Goal: Task Accomplishment & Management: Manage account settings

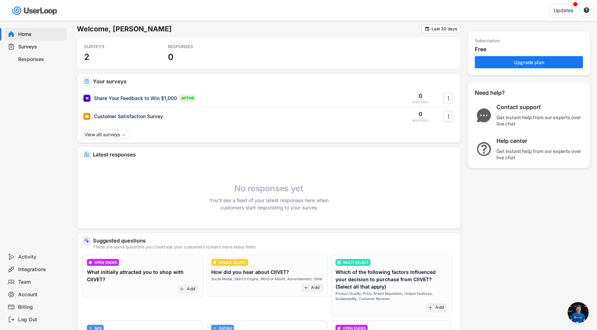
scroll to position [135, 0]
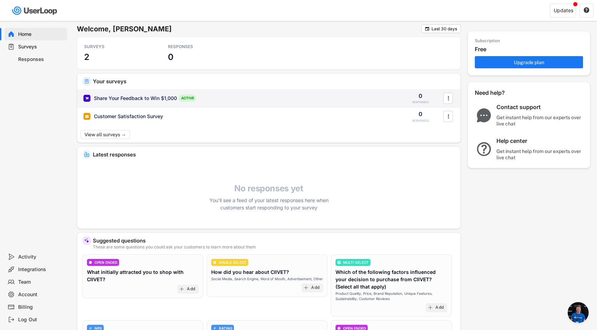
click at [207, 99] on div "Share Your Feedback to Win $1,000 ACTIVE" at bounding box center [239, 98] width 312 height 7
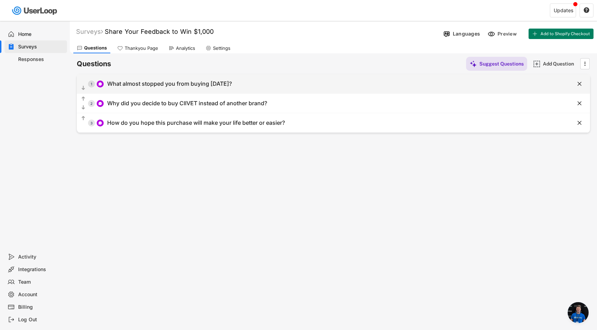
click at [240, 84] on div "  1 What almost stopped you from buying [DATE]?" at bounding box center [316, 84] width 478 height 16
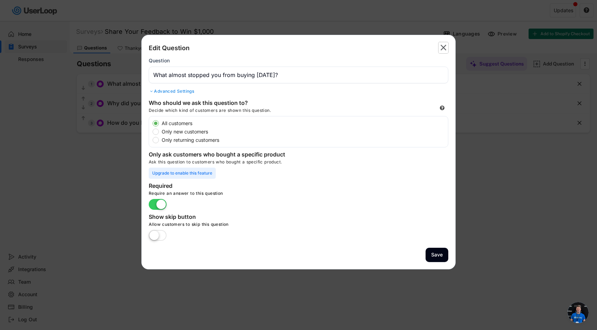
click at [443, 45] on text "" at bounding box center [443, 48] width 6 height 10
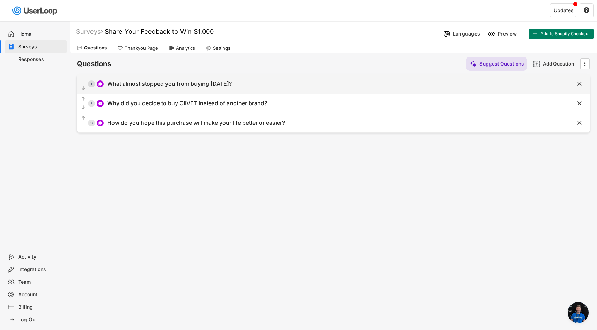
click at [250, 84] on div "  1 What almost stopped you from buying [DATE]?" at bounding box center [316, 84] width 478 height 16
type input "What almost stopped you from buying [DATE]?"
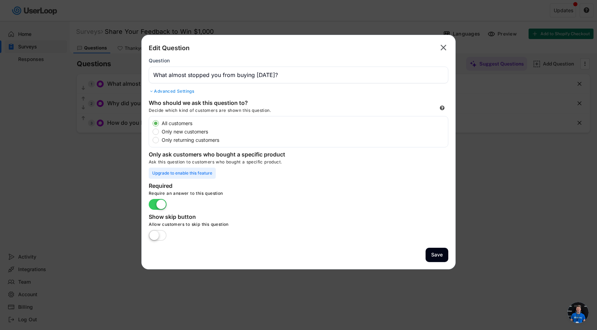
click at [173, 95] on div "Edit Question  Question Advanced Settings" at bounding box center [298, 69] width 299 height 54
click at [172, 92] on div "Advanced Settings" at bounding box center [298, 92] width 299 height 6
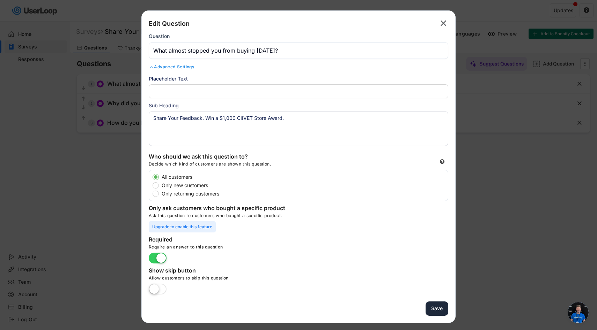
click at [431, 311] on button "Save" at bounding box center [436, 309] width 23 height 14
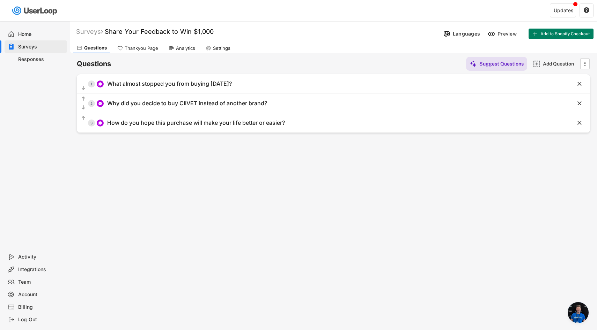
click at [140, 49] on div "Thankyou Page" at bounding box center [141, 48] width 33 height 6
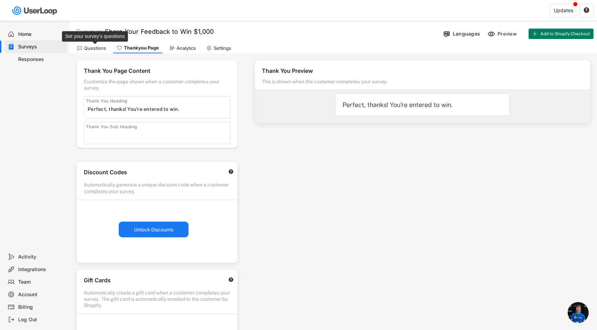
click at [92, 46] on div "Questions" at bounding box center [95, 48] width 22 height 6
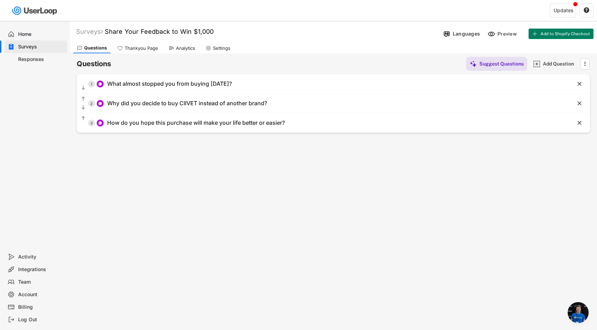
click at [217, 51] on div "Settings" at bounding box center [218, 48] width 32 height 10
select select ""daily""
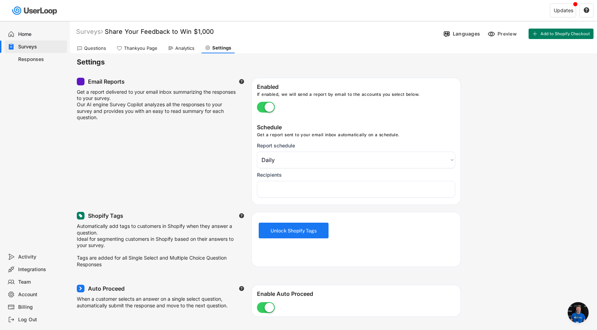
select select "1348695171700984260__LOOKUP__1753533036531x613751698122662900"
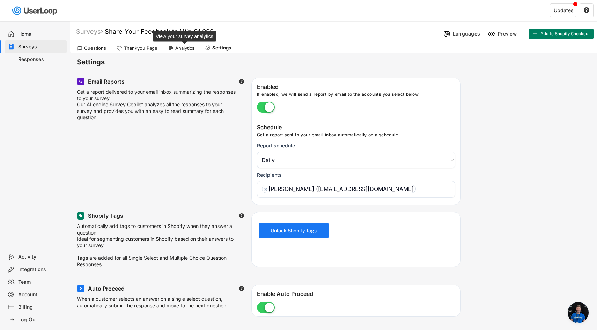
click at [179, 49] on div "Analytics" at bounding box center [184, 48] width 19 height 6
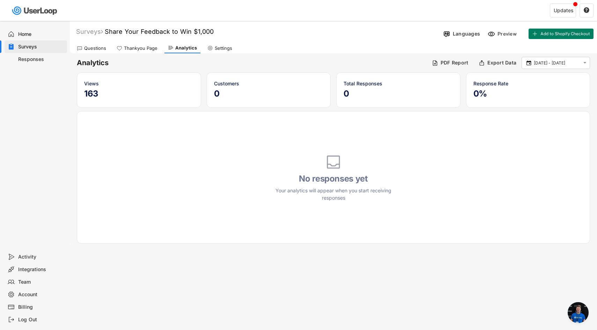
click at [137, 50] on div "Thankyou Page" at bounding box center [140, 48] width 33 height 6
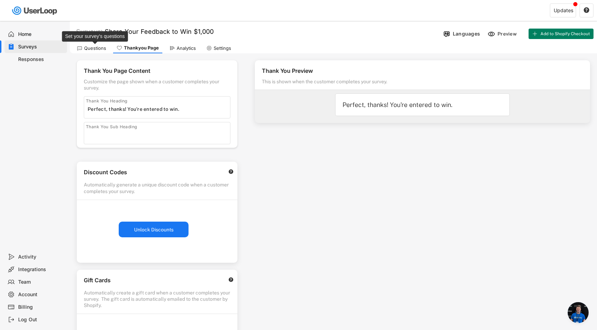
click at [94, 48] on div "Questions" at bounding box center [95, 48] width 22 height 6
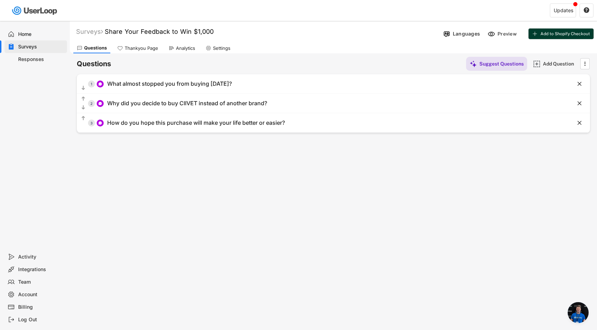
click at [545, 37] on button "Add to Shopify Checkout" at bounding box center [560, 34] width 65 height 10
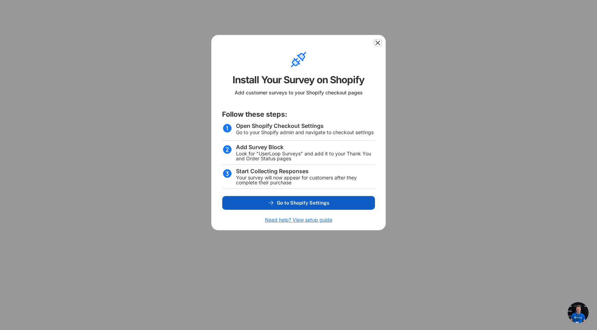
drag, startPoint x: 377, startPoint y: 44, endPoint x: 347, endPoint y: 208, distance: 167.2
click at [347, 208] on div "Install Your Survey on Shopify Add customer surveys to your Shopify checkout pa…" at bounding box center [298, 133] width 174 height 196
click at [377, 44] on icon at bounding box center [377, 42] width 7 height 7
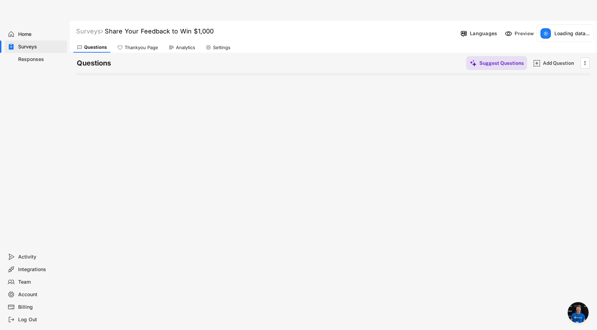
click at [29, 33] on div "Home" at bounding box center [41, 34] width 46 height 7
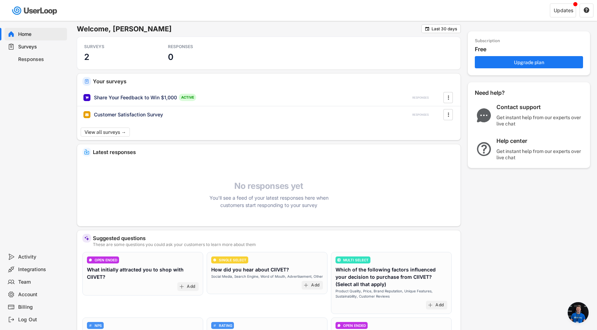
scroll to position [135, 0]
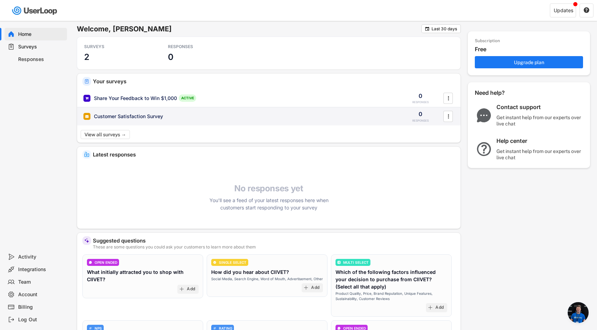
click at [193, 120] on div "Customer Satisfaction Survey 0 RESPONSES " at bounding box center [268, 116] width 383 height 18
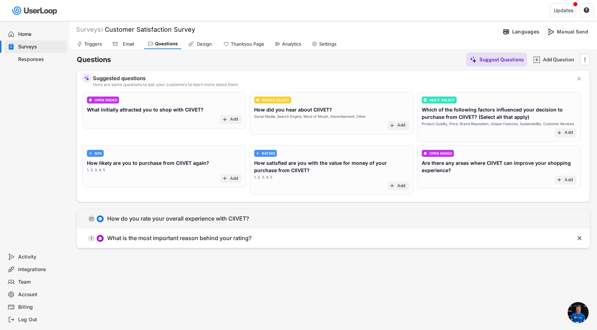
click at [186, 222] on div "How do you rate your overall experience with CIIVET?" at bounding box center [178, 218] width 142 height 7
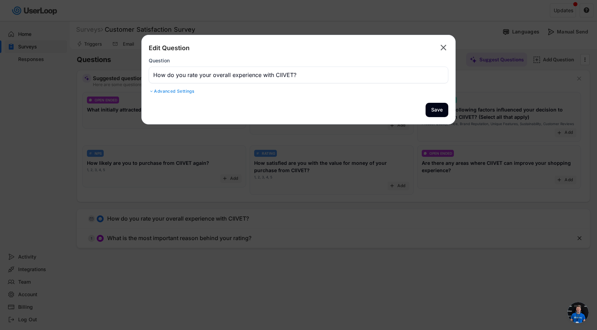
click at [162, 95] on div "Edit Question  Question Advanced Settings" at bounding box center [298, 69] width 299 height 54
click at [160, 91] on div "Advanced Settings" at bounding box center [298, 92] width 299 height 6
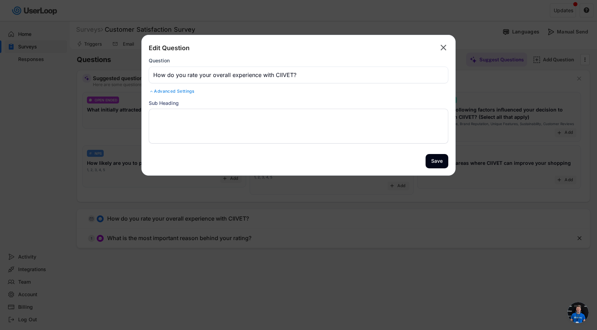
click at [160, 91] on div "Advanced Settings" at bounding box center [298, 92] width 299 height 6
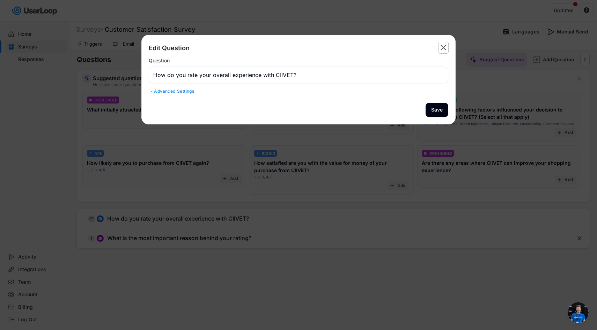
click at [441, 45] on text "" at bounding box center [443, 48] width 6 height 10
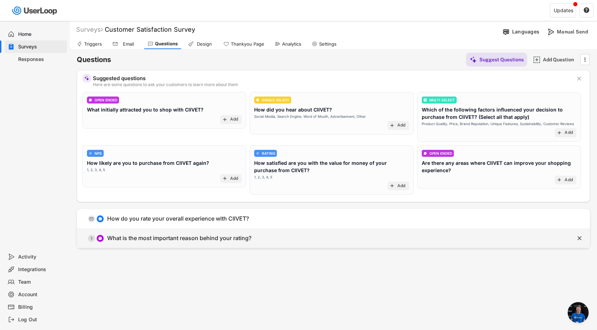
click at [187, 240] on div "What is the most important reason behind your rating?" at bounding box center [179, 238] width 144 height 7
type input "What is the most important reason behind your rating?"
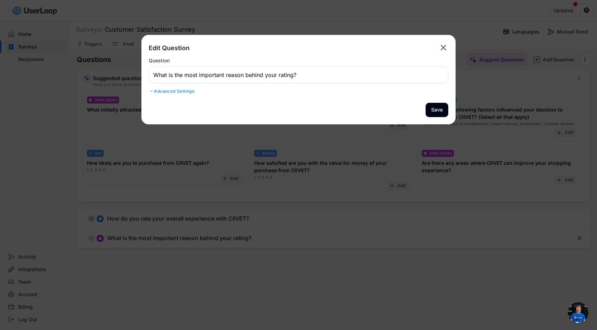
click at [444, 48] on text "" at bounding box center [443, 48] width 6 height 10
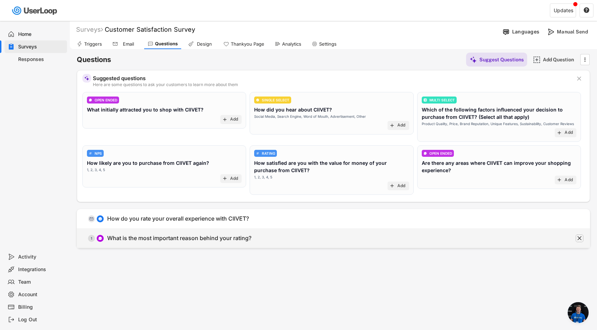
click at [581, 238] on text "" at bounding box center [579, 238] width 4 height 7
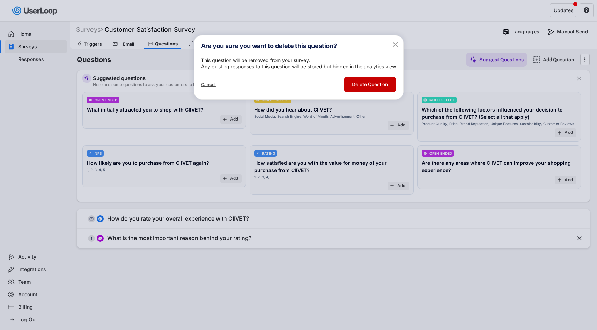
click at [375, 91] on button "Delete Question" at bounding box center [370, 85] width 52 height 16
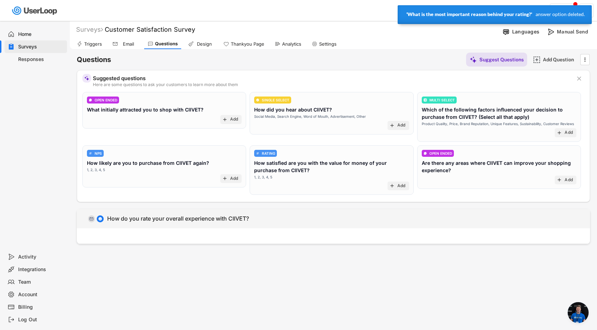
click at [558, 219] on div "" at bounding box center [572, 219] width 35 height 10
type input "How do you rate your overall experience with CIIVET?"
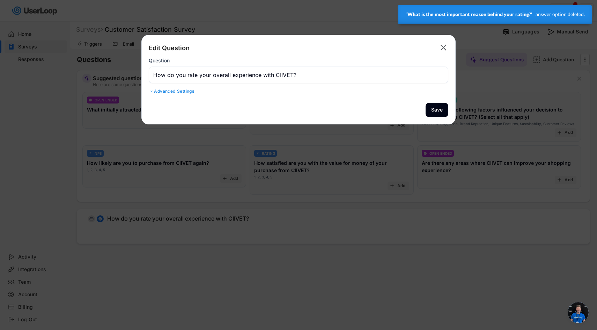
click at [444, 46] on text "" at bounding box center [443, 48] width 6 height 10
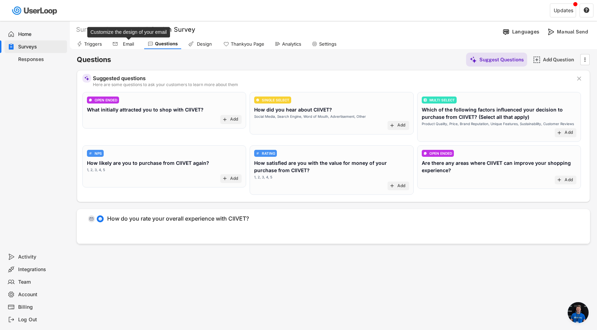
click at [121, 46] on div "Email" at bounding box center [128, 44] width 17 height 6
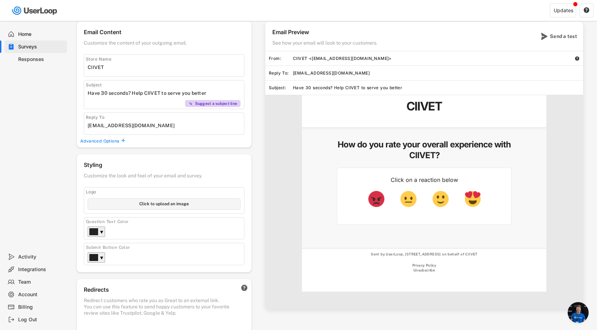
scroll to position [32, 0]
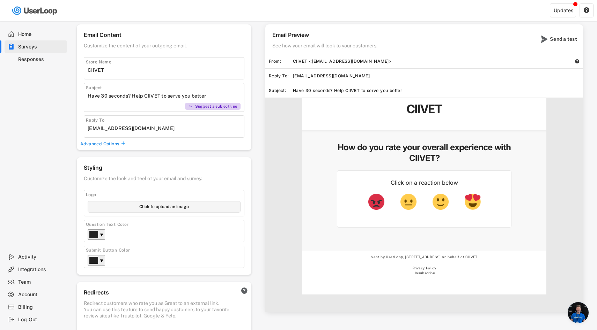
click at [135, 75] on div "Store Name" at bounding box center [164, 68] width 160 height 22
click at [110, 74] on input "input" at bounding box center [166, 70] width 156 height 10
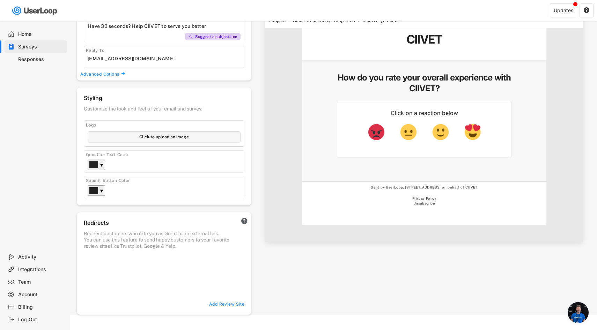
scroll to position [113, 0]
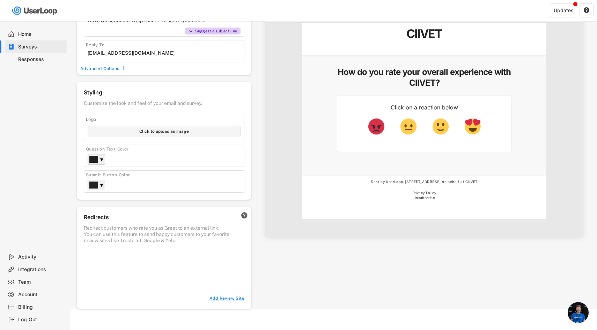
click at [218, 301] on div "Add Review Site" at bounding box center [224, 299] width 40 height 6
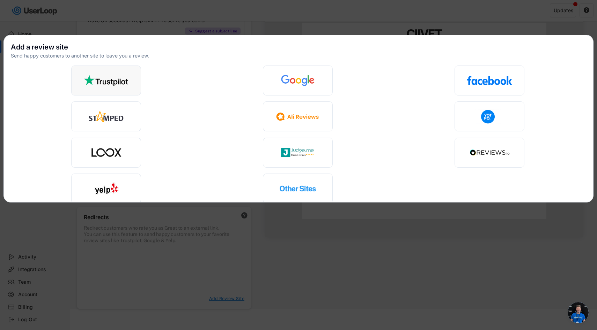
click at [114, 82] on img at bounding box center [105, 80] width 45 height 15
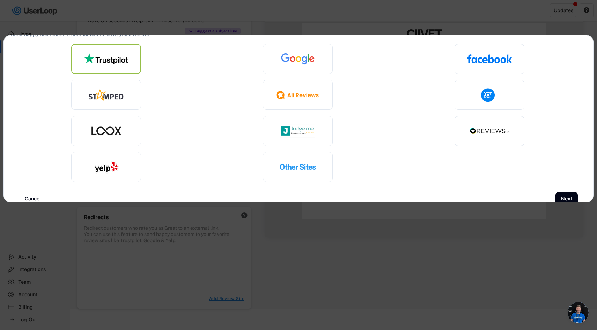
scroll to position [31, 0]
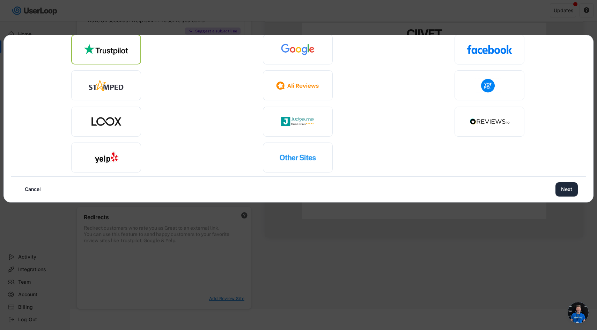
click at [564, 193] on button "Next" at bounding box center [566, 189] width 22 height 14
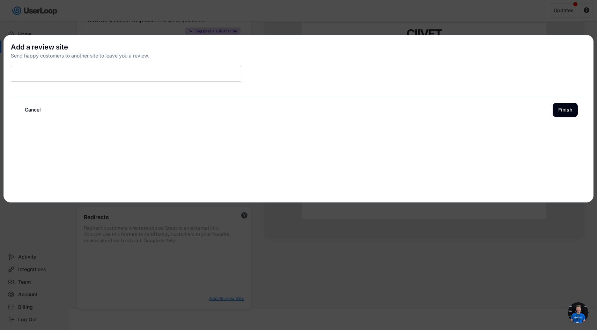
scroll to position [0, 0]
click at [48, 78] on input "input" at bounding box center [126, 74] width 230 height 16
type input "k"
click at [100, 75] on input "input" at bounding box center [126, 74] width 230 height 16
paste input "[URL][DOMAIN_NAME][DOMAIN_NAME]"
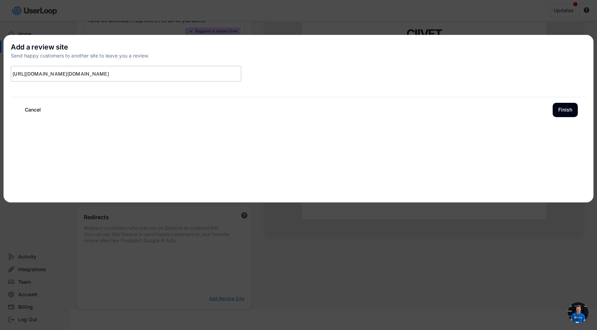
type input "[URL][DOMAIN_NAME][DOMAIN_NAME]"
click at [271, 71] on div "Cancel Finish" at bounding box center [298, 94] width 589 height 70
click at [570, 112] on button "Finish" at bounding box center [564, 110] width 25 height 14
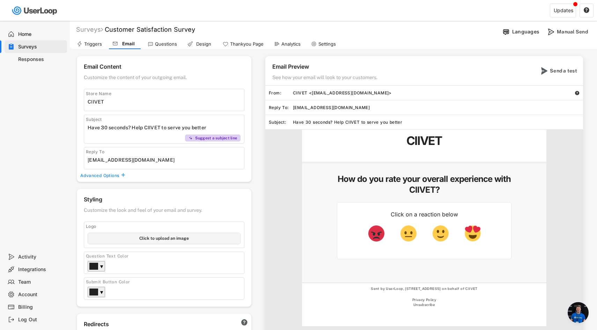
click at [150, 128] on input "input" at bounding box center [166, 127] width 156 height 10
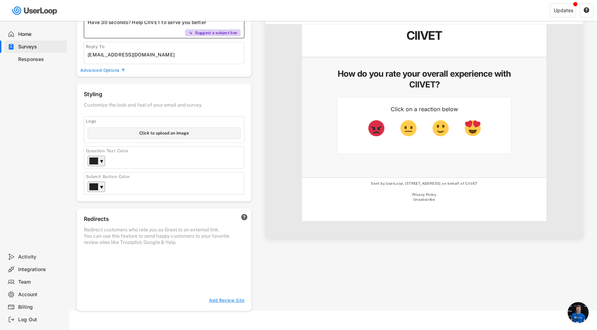
scroll to position [113, 0]
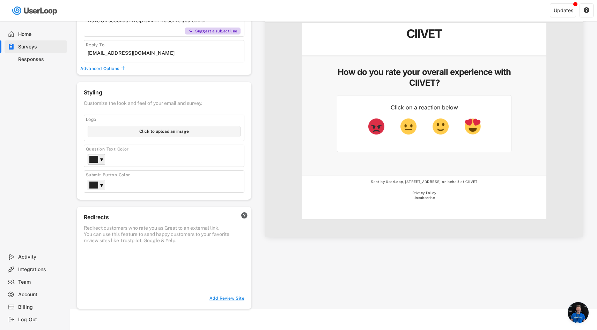
click at [217, 299] on div "Add Review Site" at bounding box center [224, 299] width 40 height 6
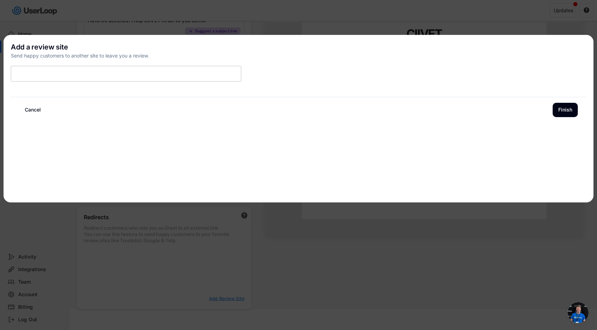
click at [407, 41] on div "Add a review site Send happy customers to another site to leave you a review. C…" at bounding box center [298, 119] width 590 height 168
click at [284, 25] on div at bounding box center [298, 165] width 597 height 330
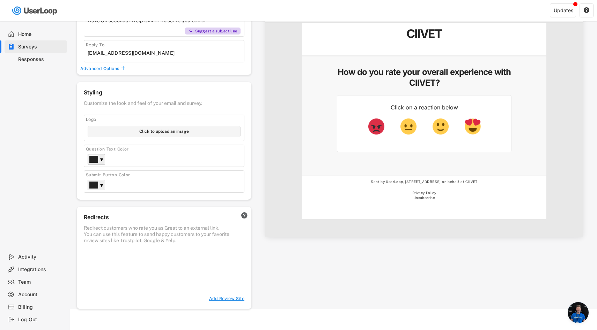
click at [247, 212] on text "" at bounding box center [244, 215] width 6 height 7
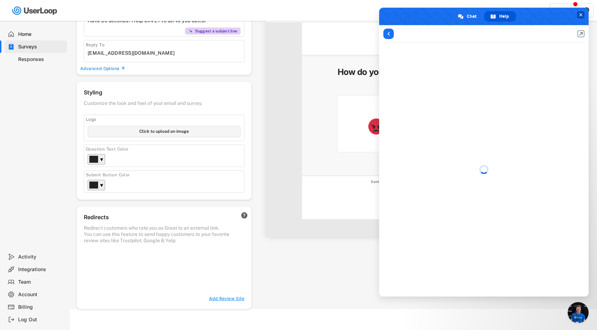
click at [579, 15] on span "Close chat" at bounding box center [580, 15] width 3 height 5
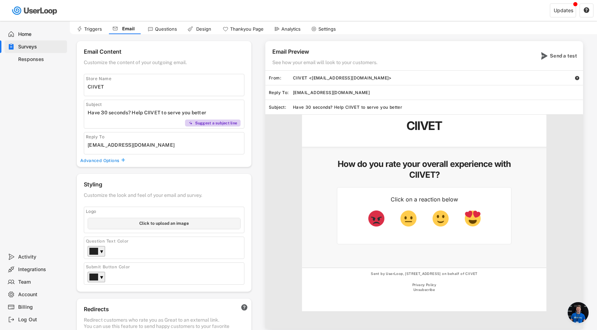
scroll to position [0, 0]
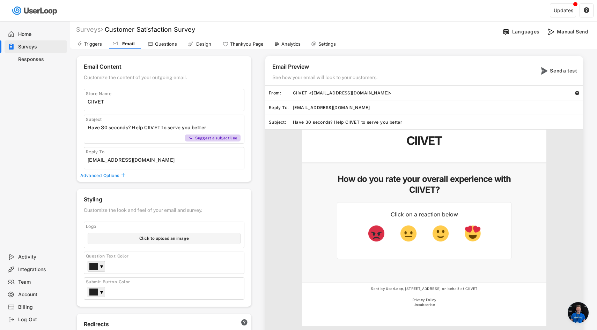
click at [99, 45] on div "Triggers" at bounding box center [93, 44] width 18 height 6
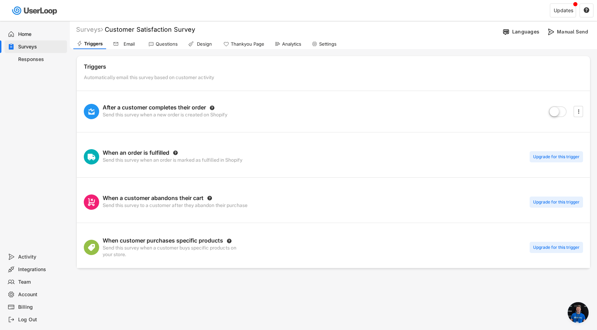
click at [131, 43] on div "Email" at bounding box center [128, 44] width 17 height 6
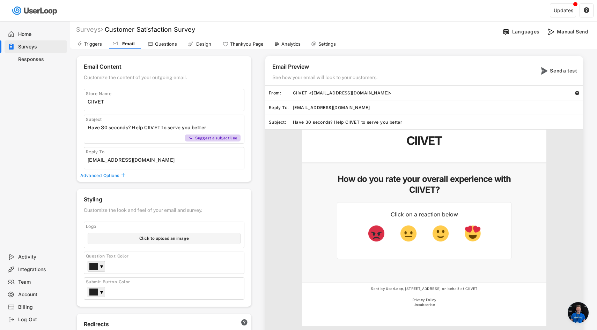
click at [154, 42] on div "Questions" at bounding box center [162, 44] width 36 height 10
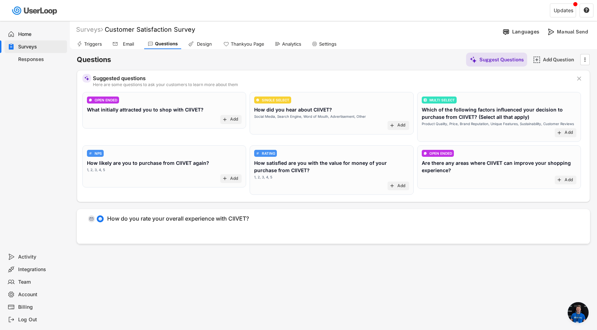
click at [118, 39] on div "Email" at bounding box center [125, 44] width 32 height 10
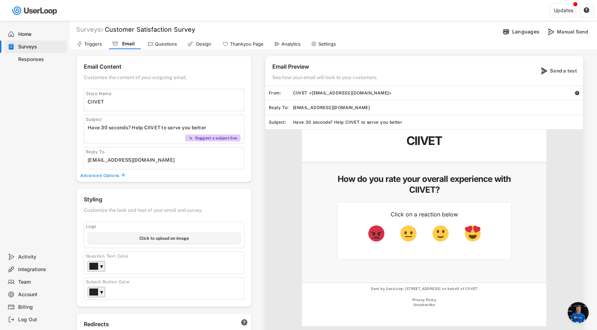
click at [86, 39] on div "Triggers" at bounding box center [89, 44] width 32 height 10
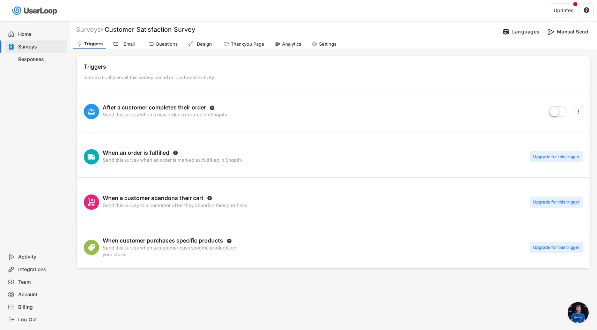
click at [89, 25] on div "Surveys Customer Satisfaction Survey Languages Manual Send" at bounding box center [333, 30] width 527 height 14
click at [89, 31] on div "Surveys" at bounding box center [89, 29] width 27 height 8
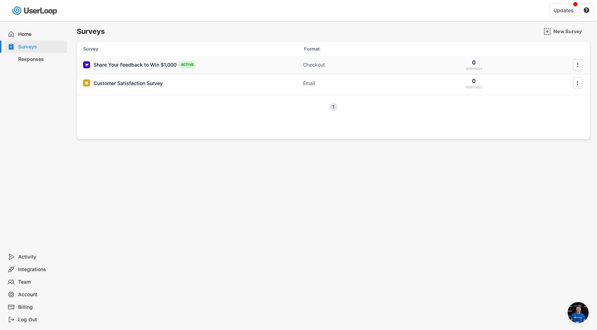
click at [376, 60] on div "Share Your Feedback to Win $1,000 ACTIVE Checkout 0 RESPONSES " at bounding box center [333, 65] width 513 height 18
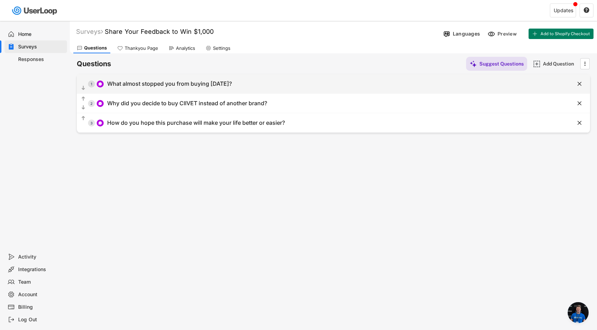
click at [426, 88] on div "  1 What almost stopped you from buying [DATE]?" at bounding box center [316, 84] width 478 height 16
type input "What almost stopped you from buying [DATE]?"
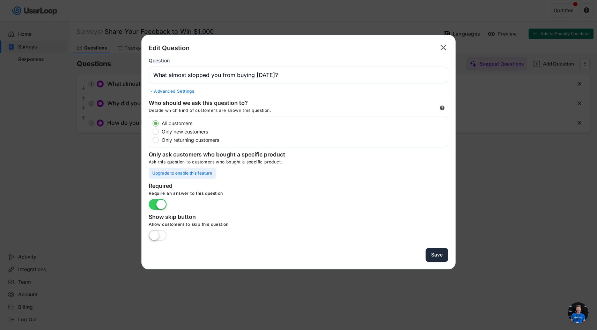
click at [439, 257] on button "Save" at bounding box center [436, 255] width 23 height 14
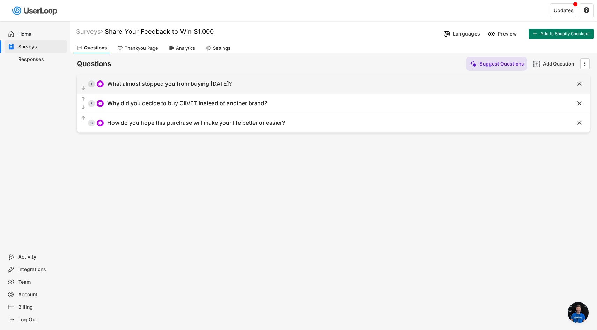
click at [185, 78] on div "  1 What almost stopped you from buying [DATE]?" at bounding box center [316, 84] width 478 height 16
type input "What almost stopped you from buying [DATE]?"
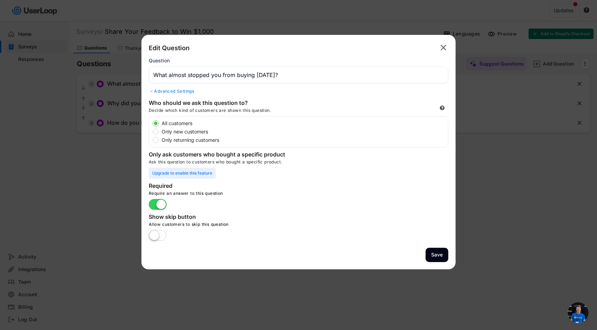
click at [162, 96] on div "Edit Question  Question Advanced Settings Sub Heading Share Your Feedback. Win…" at bounding box center [298, 69] width 299 height 54
click at [162, 88] on div "Edit Question  Question Advanced Settings Sub Heading Share Your Feedback. Win…" at bounding box center [298, 69] width 299 height 54
click at [162, 94] on div "Advanced Settings" at bounding box center [298, 92] width 299 height 6
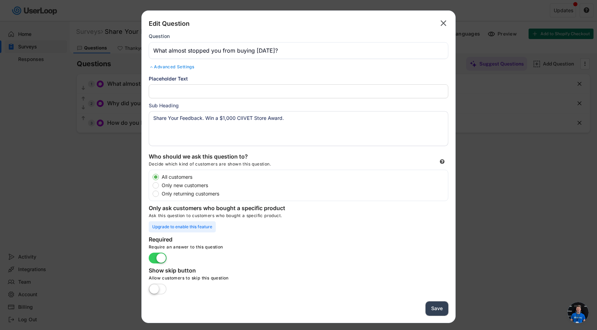
click at [438, 312] on button "Save" at bounding box center [436, 309] width 23 height 14
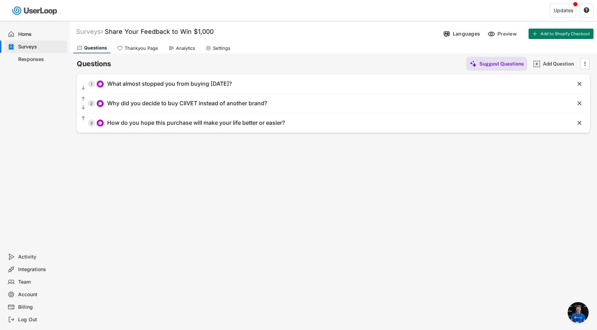
click at [590, 62] on div "Surveys Share Your Feedback to Win $1,000 Languages Preview Add to Shopify Chec…" at bounding box center [333, 189] width 527 height 336
click at [584, 65] on text "" at bounding box center [584, 63] width 1 height 7
click at [501, 37] on div "Preview" at bounding box center [507, 34] width 21 height 6
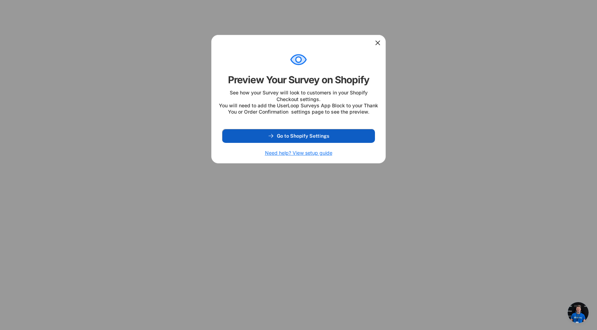
click at [301, 139] on span "Go to Shopify Settings" at bounding box center [303, 136] width 52 height 5
click at [377, 43] on use at bounding box center [377, 42] width 7 height 7
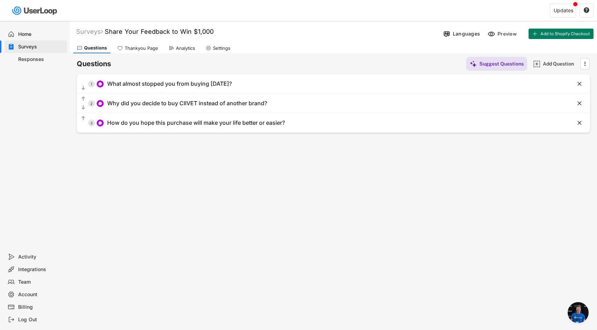
click at [40, 58] on div "Responses" at bounding box center [41, 59] width 46 height 7
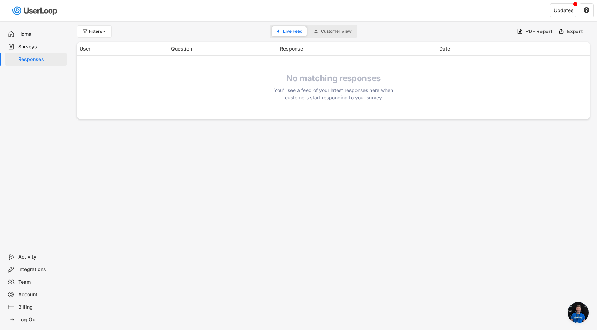
click at [40, 51] on div "Surveys" at bounding box center [36, 46] width 62 height 13
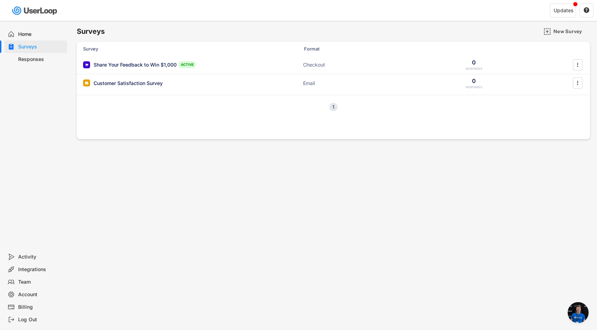
click at [35, 36] on div "Home" at bounding box center [41, 34] width 46 height 7
